Goal: Information Seeking & Learning: Find specific fact

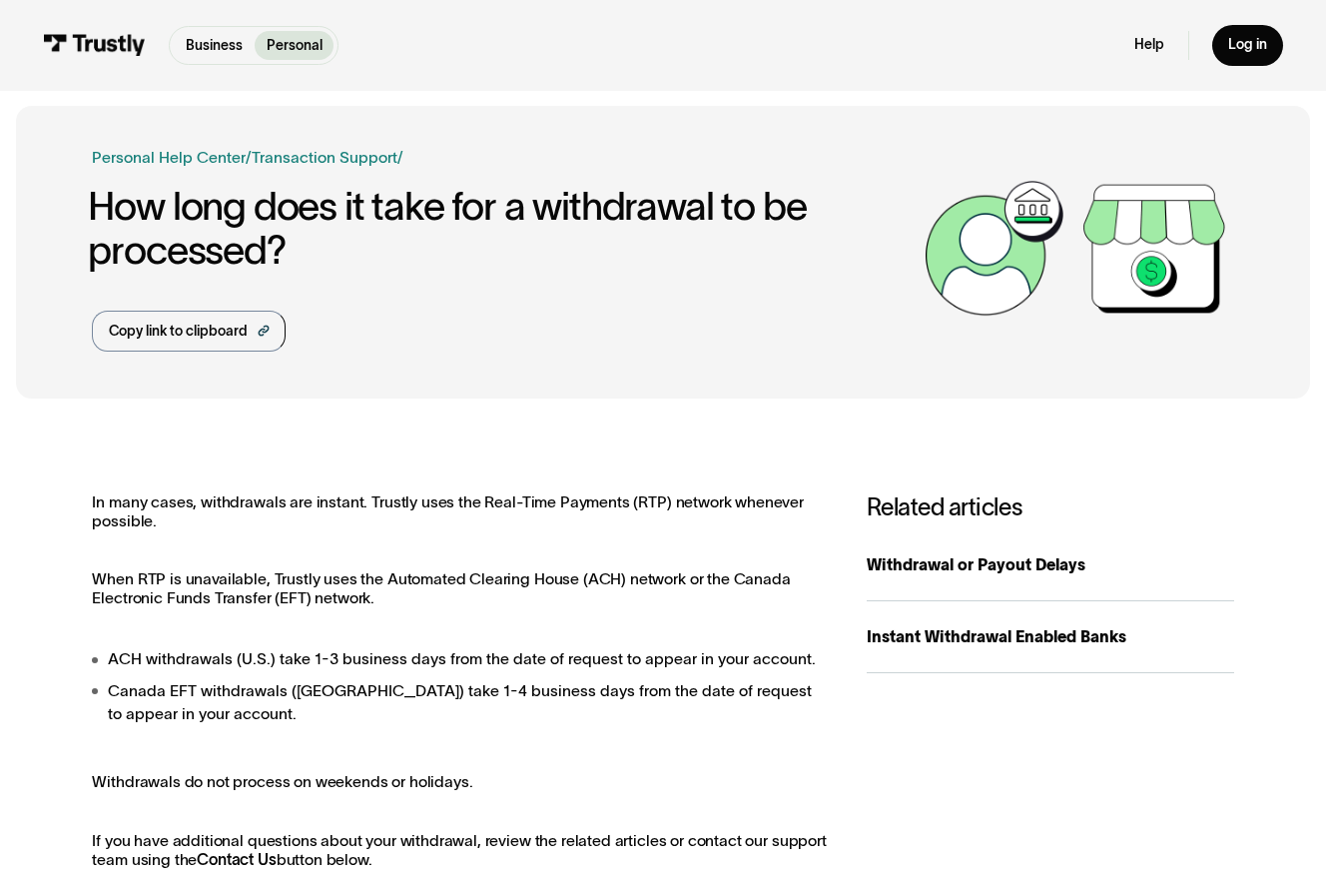
click at [303, 40] on p "Personal" at bounding box center [295, 45] width 56 height 21
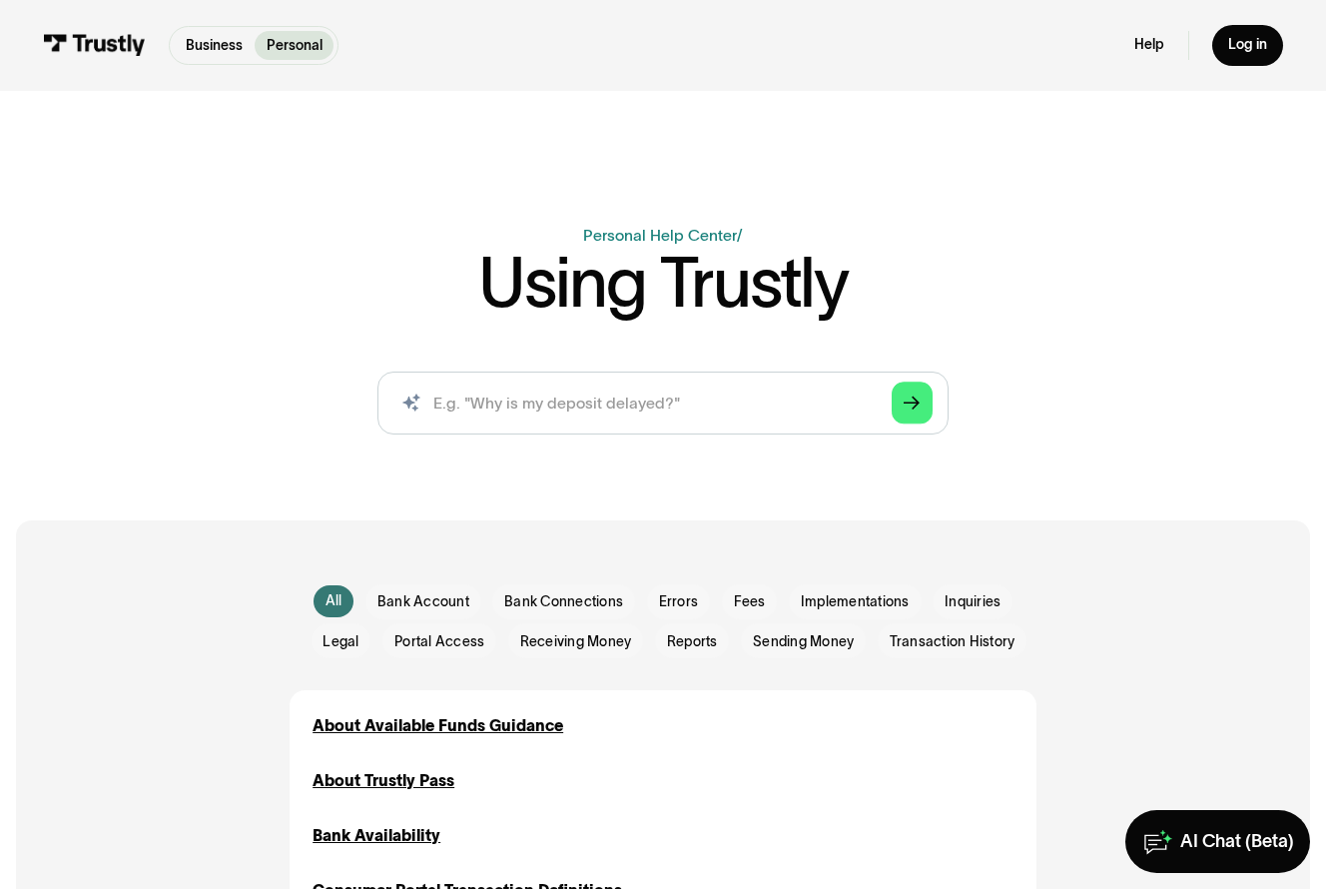
click at [294, 47] on p "Personal" at bounding box center [295, 45] width 56 height 21
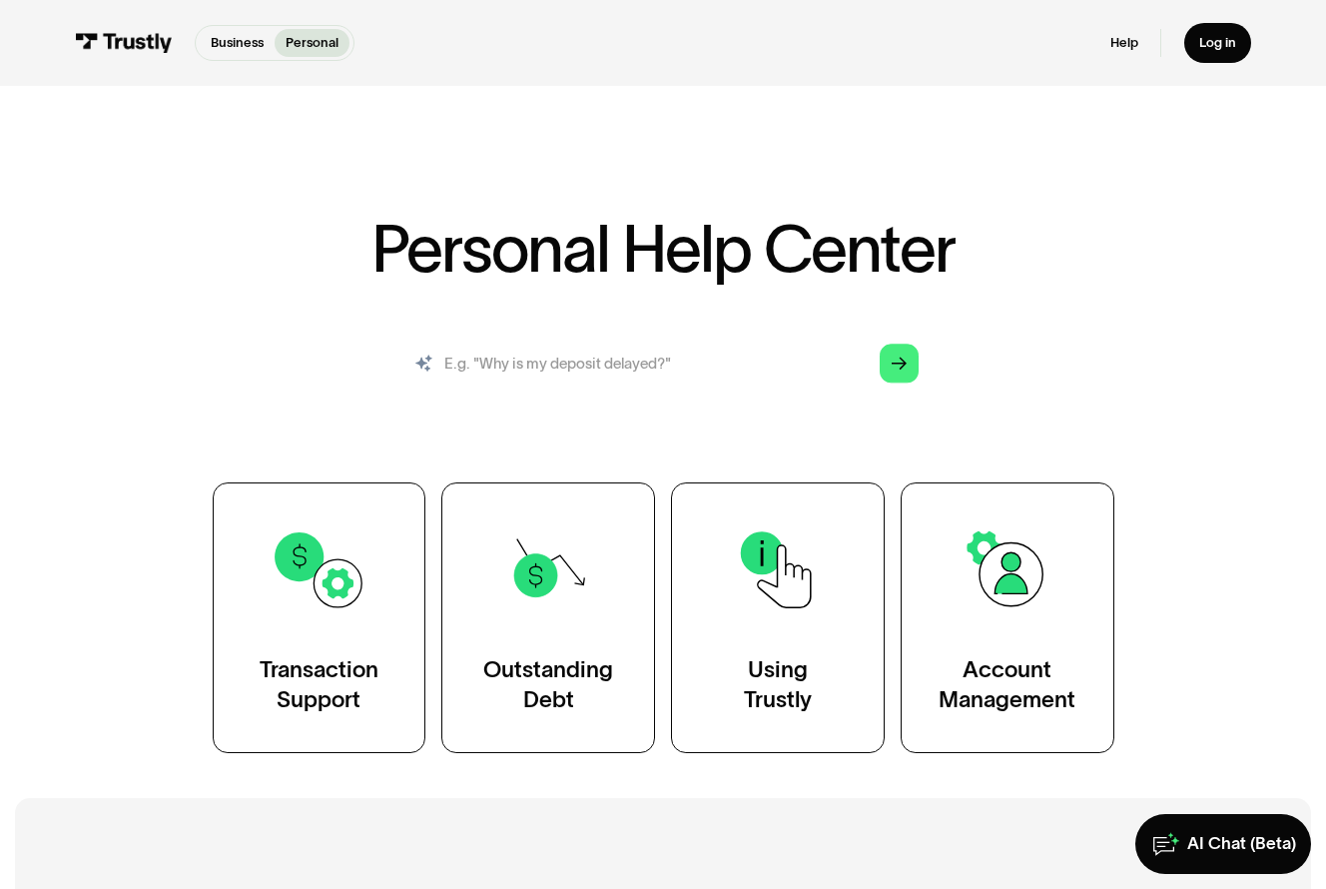
click at [576, 354] on input "search" at bounding box center [662, 364] width 541 height 60
paste input "What is the highest deposit amount I can send using Trustly Pay?"
type input "What is the highest deposit amount I can send using Trustly Pay?"
